Goal: Find specific page/section: Find specific page/section

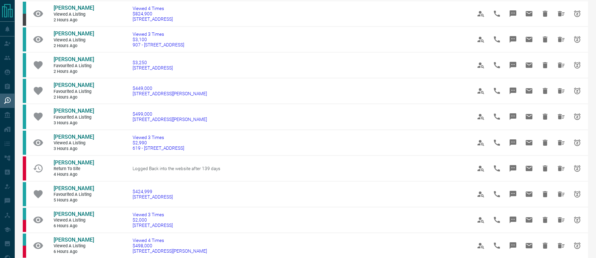
scroll to position [312, 0]
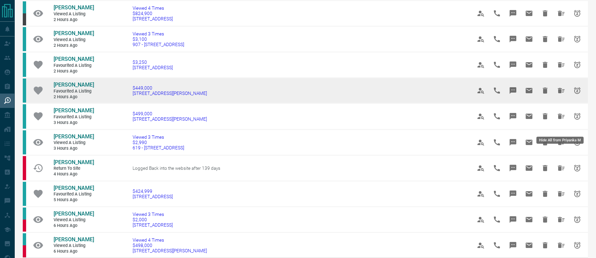
click at [558, 95] on icon "Hide All from Priyanka M" at bounding box center [561, 91] width 8 height 8
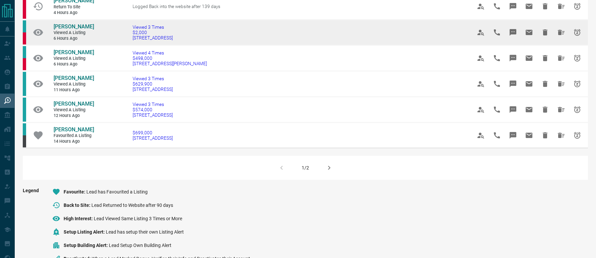
scroll to position [435, 0]
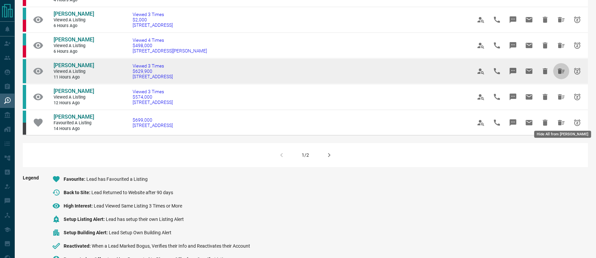
click at [557, 74] on icon "Hide All from James Huang" at bounding box center [560, 71] width 7 height 5
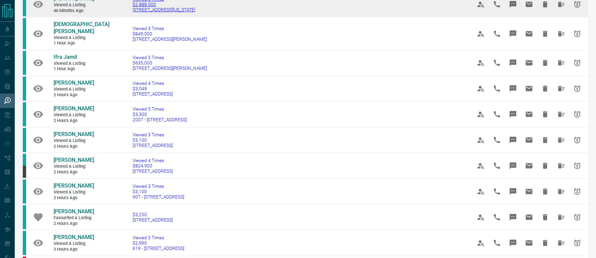
scroll to position [145, 0]
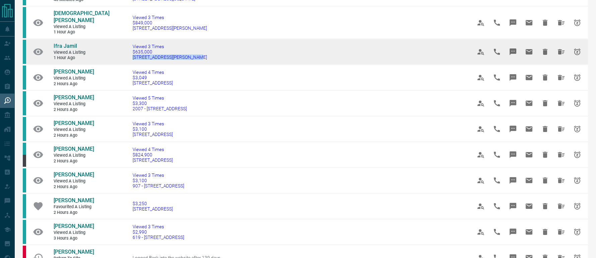
drag, startPoint x: 182, startPoint y: 61, endPoint x: 120, endPoint y: 60, distance: 62.6
click at [122, 60] on td "Viewed 3 Times $635,000 [STREET_ADDRESS][PERSON_NAME]" at bounding box center [291, 52] width 339 height 26
copy span "[STREET_ADDRESS][PERSON_NAME]"
click at [67, 46] on span "Ifra Jamil" at bounding box center [65, 46] width 23 height 6
click at [557, 51] on icon "Hide All from Ifra Jamil" at bounding box center [560, 51] width 7 height 5
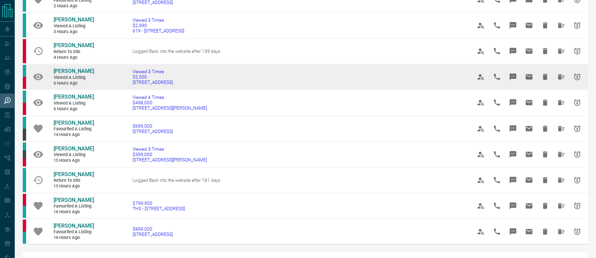
scroll to position [335, 0]
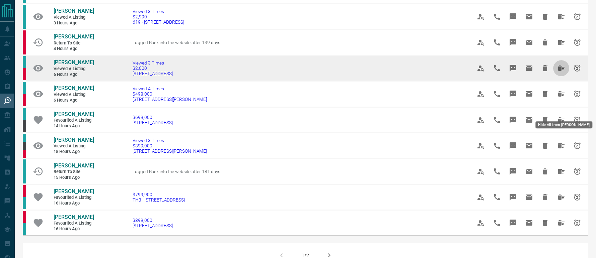
click at [557, 71] on icon "Hide All from Winnie Fong" at bounding box center [560, 68] width 7 height 5
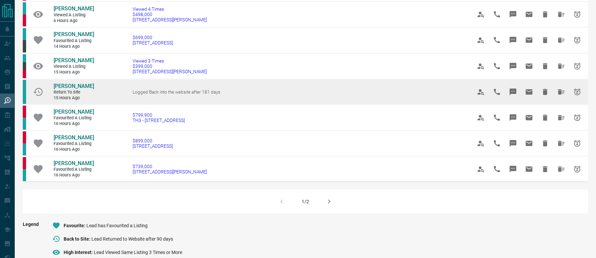
scroll to position [390, 0]
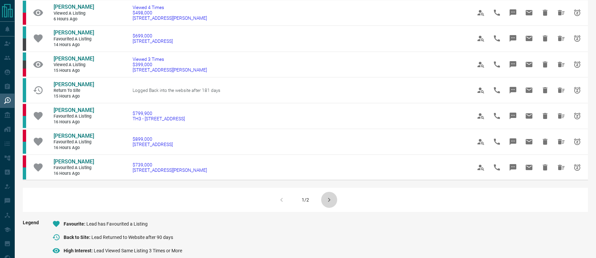
click at [329, 204] on icon "button" at bounding box center [329, 200] width 8 height 8
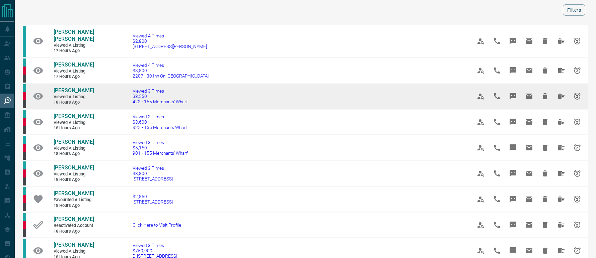
scroll to position [22, 0]
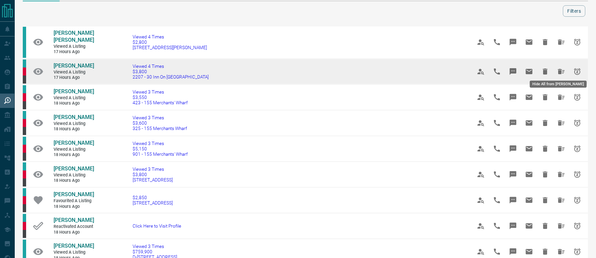
click at [557, 69] on icon "Hide All from Anthony Boustany" at bounding box center [560, 71] width 7 height 5
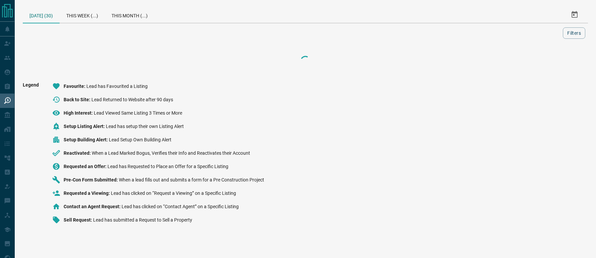
scroll to position [0, 0]
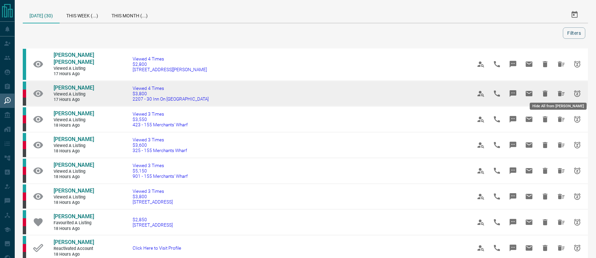
click at [559, 93] on icon "Hide All from Anthony Boustany" at bounding box center [561, 94] width 8 height 8
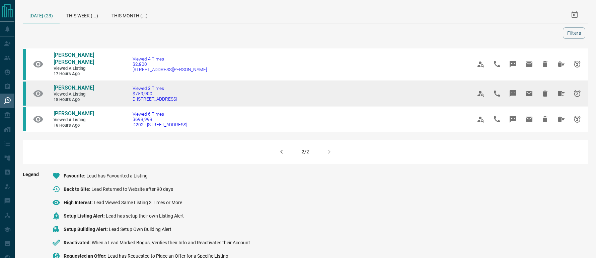
click at [59, 85] on span "[PERSON_NAME]" at bounding box center [74, 88] width 40 height 6
click at [557, 91] on icon "Hide All from Pat Presutti" at bounding box center [560, 93] width 7 height 5
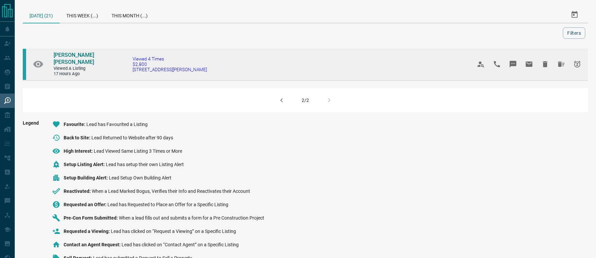
drag, startPoint x: 195, startPoint y: 68, endPoint x: 112, endPoint y: 71, distance: 83.7
click at [122, 71] on td "Viewed 4 Times $2,800 209 - [STREET_ADDRESS][PERSON_NAME]" at bounding box center [291, 64] width 339 height 32
copy span "[STREET_ADDRESS][PERSON_NAME]"
click at [68, 54] on span "[PERSON_NAME] [PERSON_NAME]" at bounding box center [74, 58] width 40 height 13
click at [557, 62] on icon "Hide All from Meg R-J" at bounding box center [560, 64] width 7 height 5
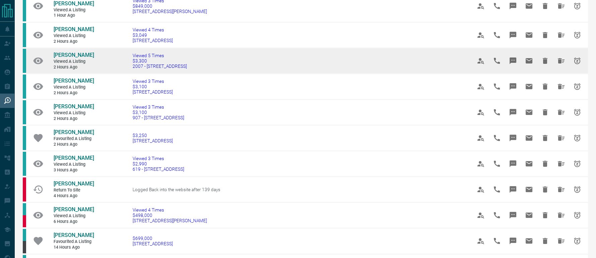
scroll to position [201, 0]
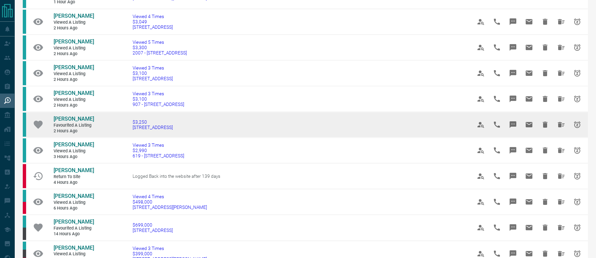
drag, startPoint x: 175, startPoint y: 163, endPoint x: 114, endPoint y: 161, distance: 60.3
click at [122, 138] on td "$3,250 [STREET_ADDRESS]" at bounding box center [291, 125] width 339 height 26
copy span "[STREET_ADDRESS]"
click at [60, 122] on span "[PERSON_NAME]" at bounding box center [74, 119] width 40 height 6
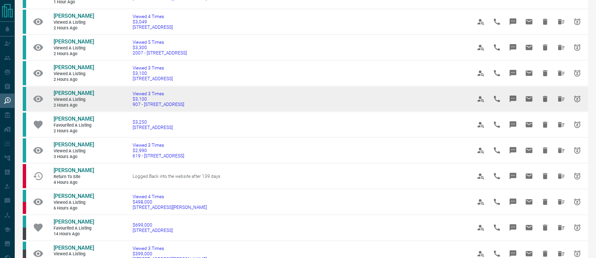
click at [557, 103] on icon "Hide All from Jennifer Ijeomah" at bounding box center [561, 99] width 8 height 8
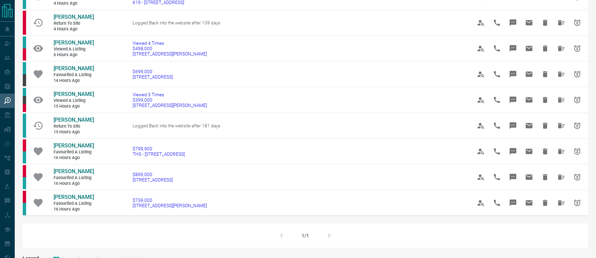
scroll to position [234, 0]
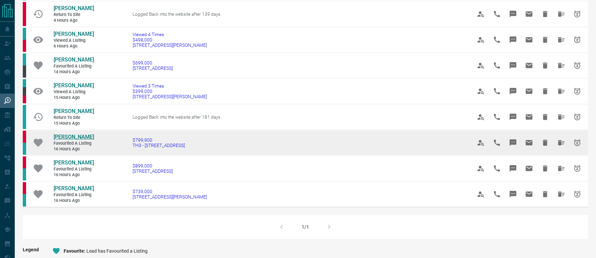
click at [77, 140] on span "[PERSON_NAME]" at bounding box center [74, 137] width 40 height 6
click at [561, 147] on icon "Hide All from Christine Harris" at bounding box center [561, 143] width 8 height 8
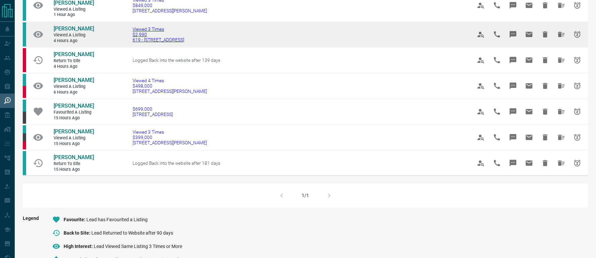
scroll to position [189, 0]
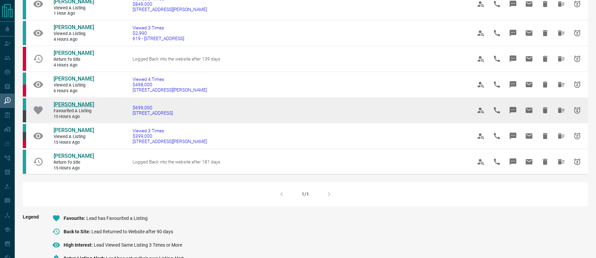
click at [82, 108] on span "[PERSON_NAME]" at bounding box center [74, 104] width 40 height 6
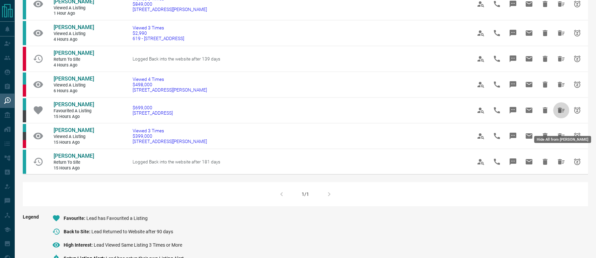
click at [555, 118] on button "Hide All from Harry Abrams" at bounding box center [561, 110] width 16 height 16
